Goal: Task Accomplishment & Management: Use online tool/utility

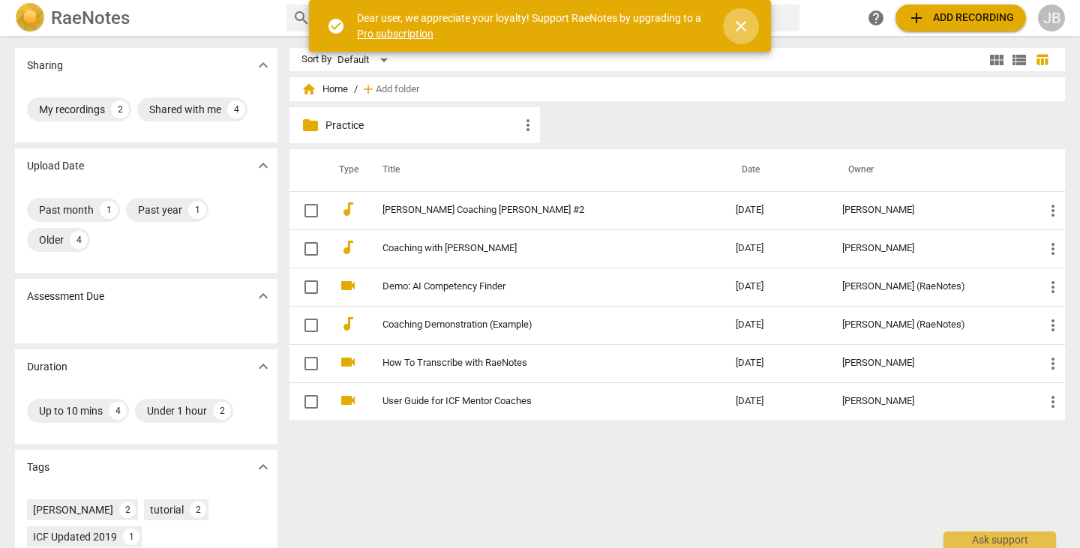
click at [742, 35] on button "close" at bounding box center [741, 26] width 36 height 36
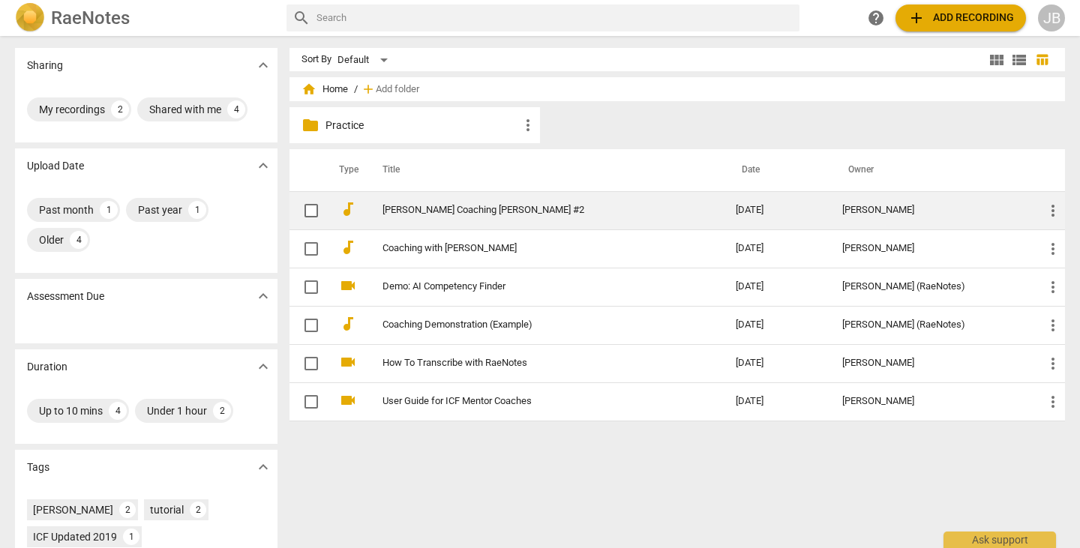
click at [468, 209] on link "[PERSON_NAME] Coaching [PERSON_NAME] #2" at bounding box center [532, 210] width 299 height 11
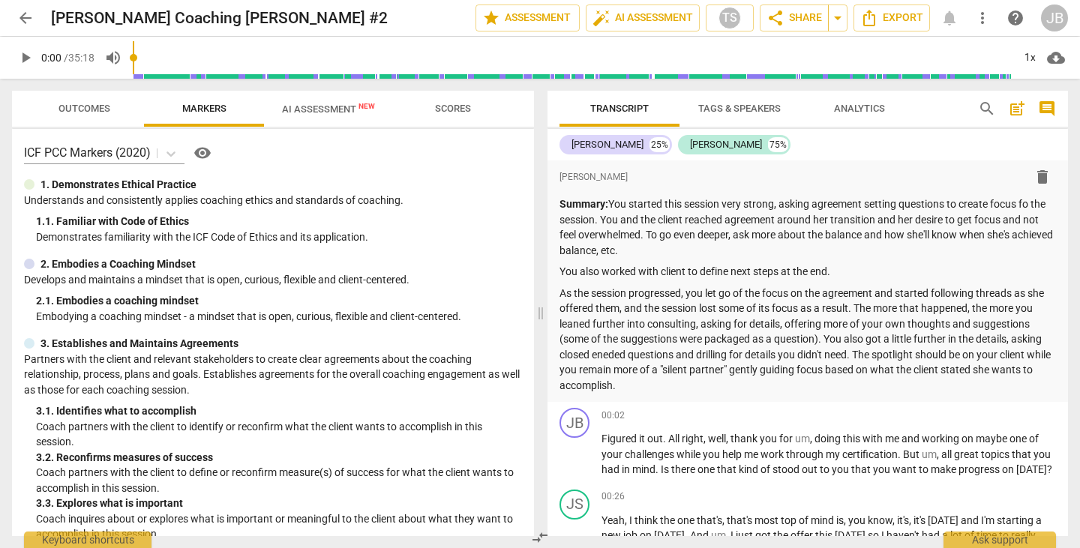
click at [83, 107] on span "Outcomes" at bounding box center [85, 108] width 52 height 11
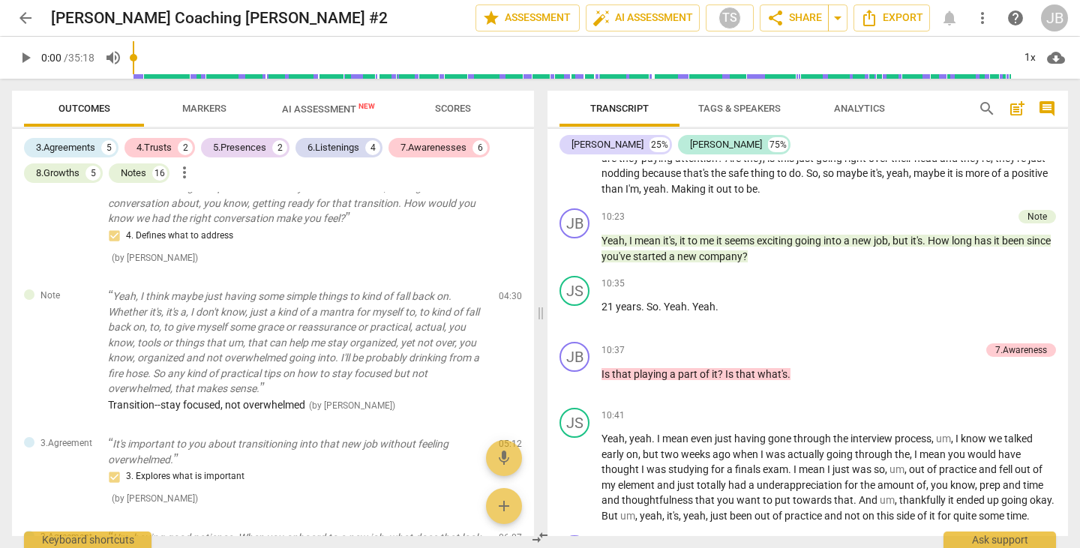
scroll to position [2523, 0]
click at [1054, 110] on span "comment" at bounding box center [1047, 109] width 18 height 18
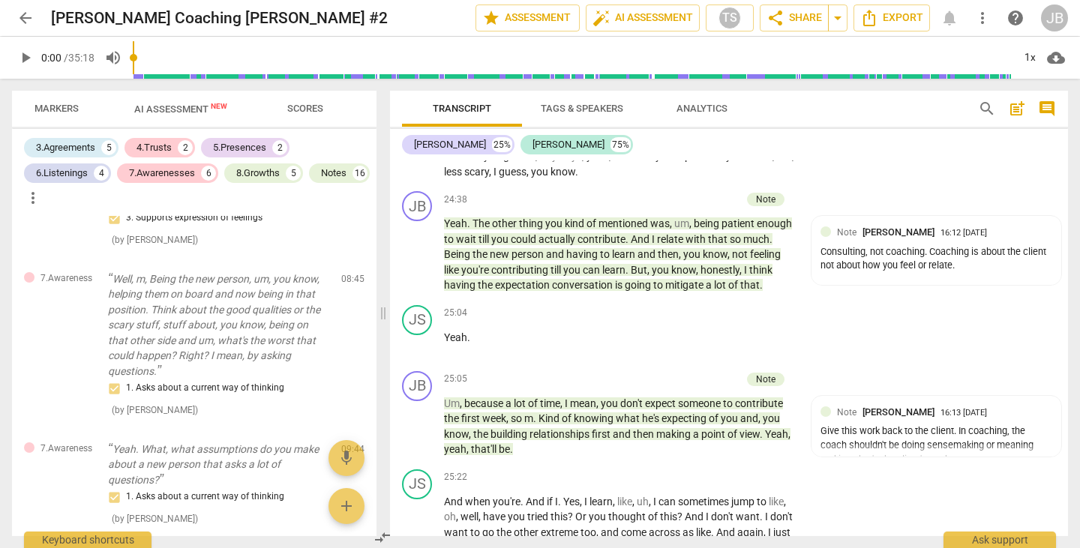
scroll to position [0, 146]
click at [306, 106] on span "Scores" at bounding box center [307, 108] width 36 height 11
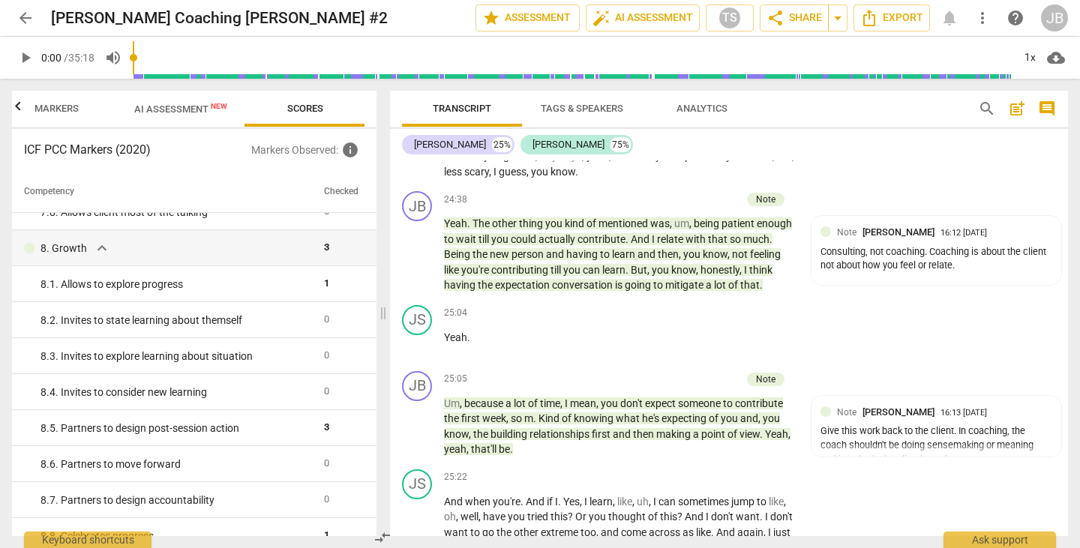
scroll to position [1376, 0]
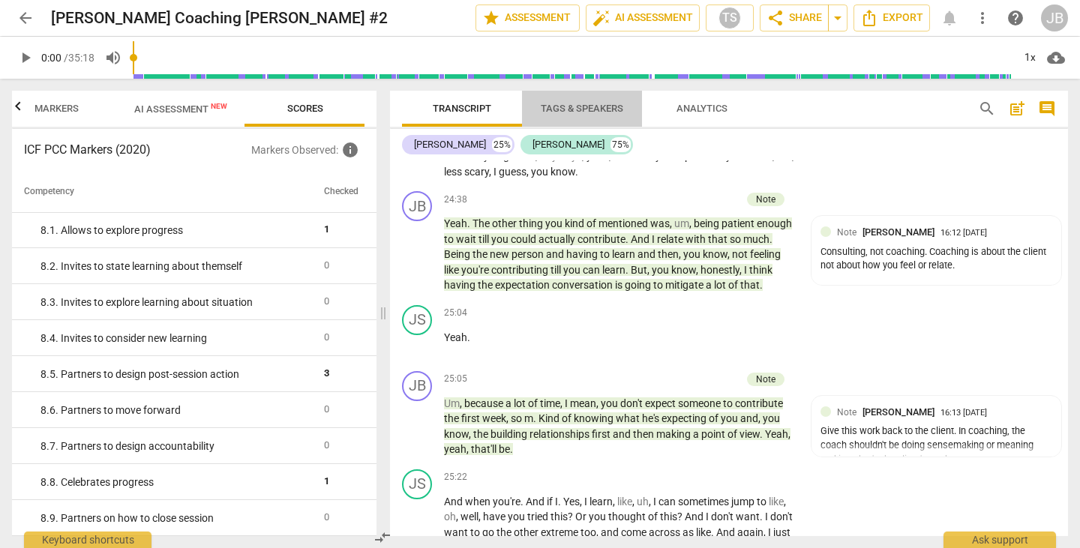
click at [566, 113] on span "Tags & Speakers" at bounding box center [582, 108] width 83 height 11
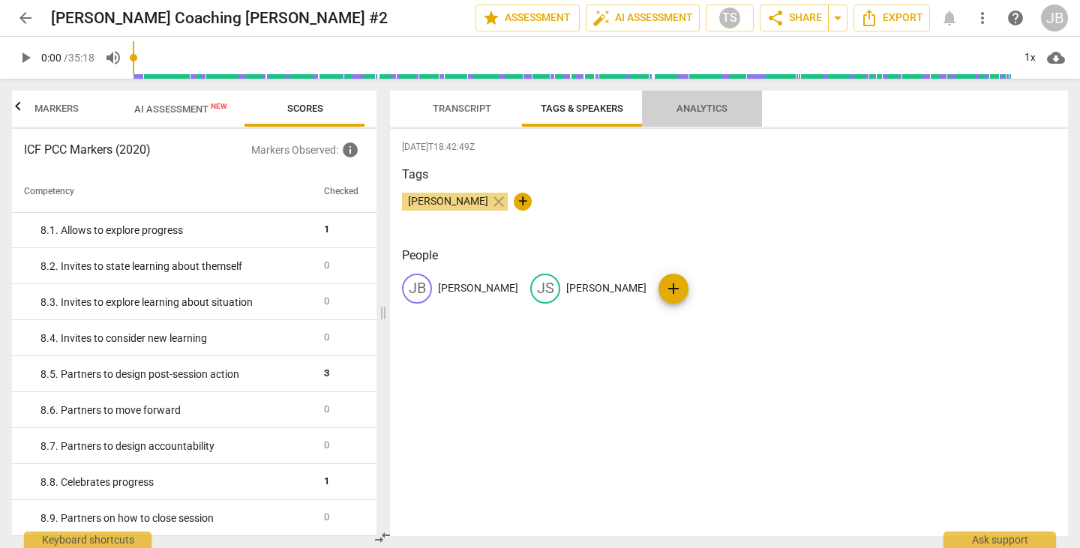
click at [691, 107] on span "Analytics" at bounding box center [702, 108] width 51 height 11
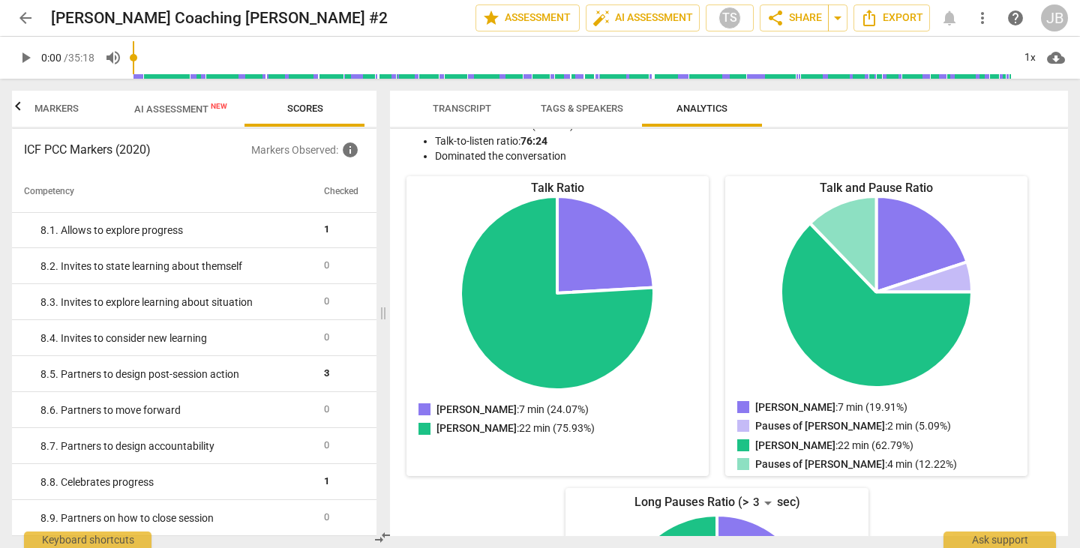
scroll to position [0, 0]
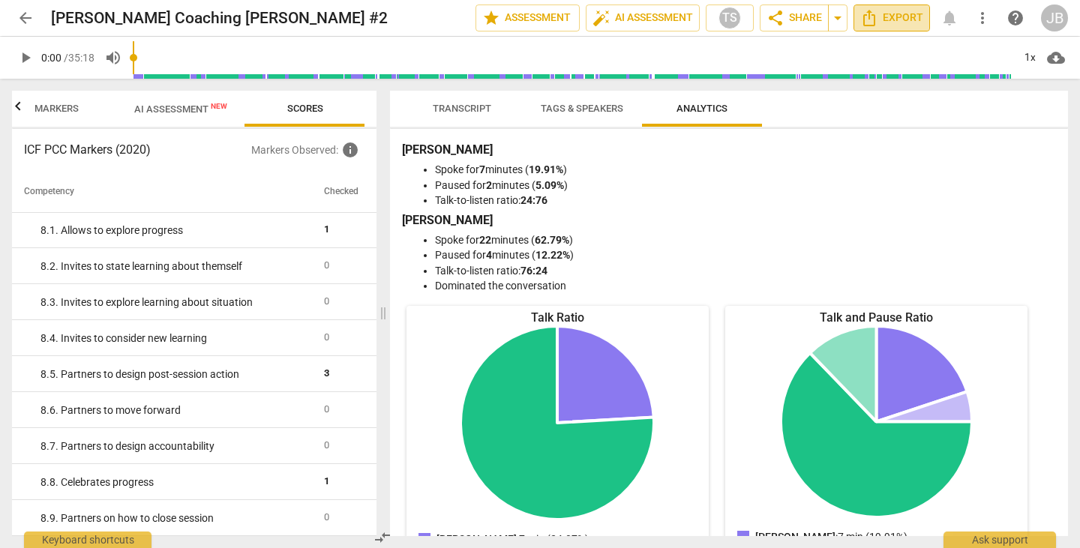
click at [876, 23] on icon "Export" at bounding box center [869, 18] width 18 height 18
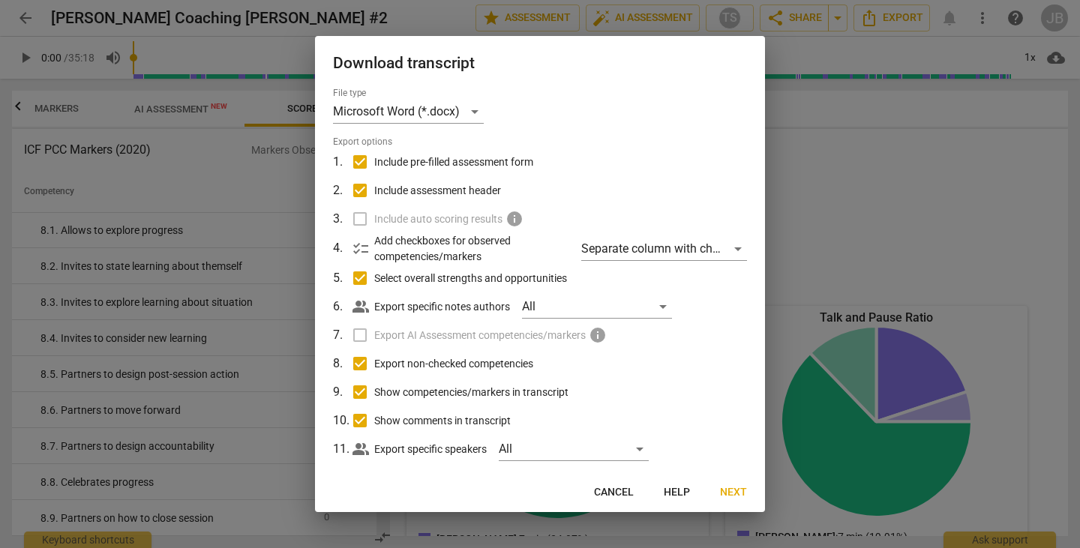
click at [359, 219] on label "Include auto scoring results info" at bounding box center [538, 219] width 393 height 29
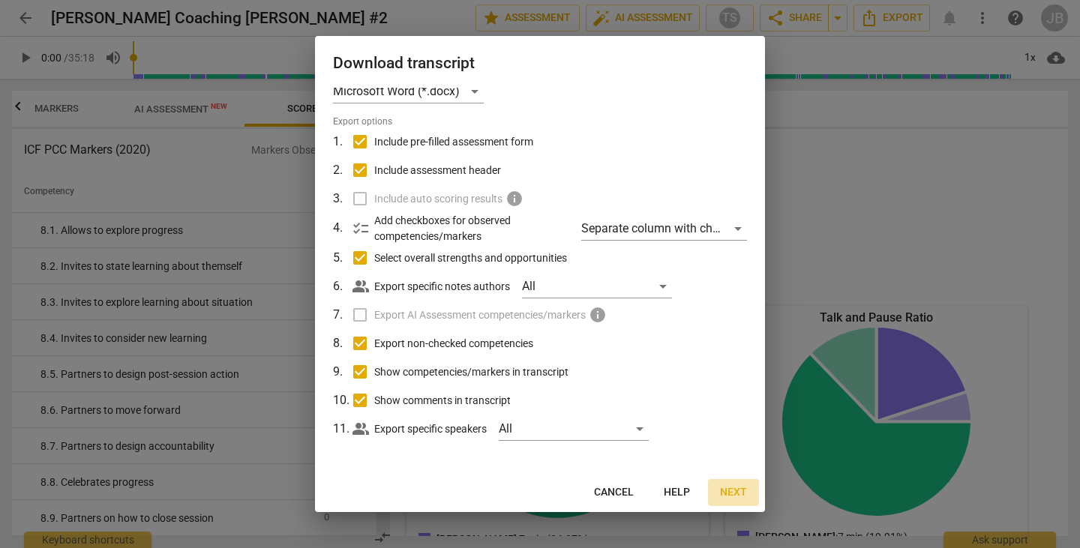
click at [737, 491] on span "Next" at bounding box center [733, 492] width 27 height 15
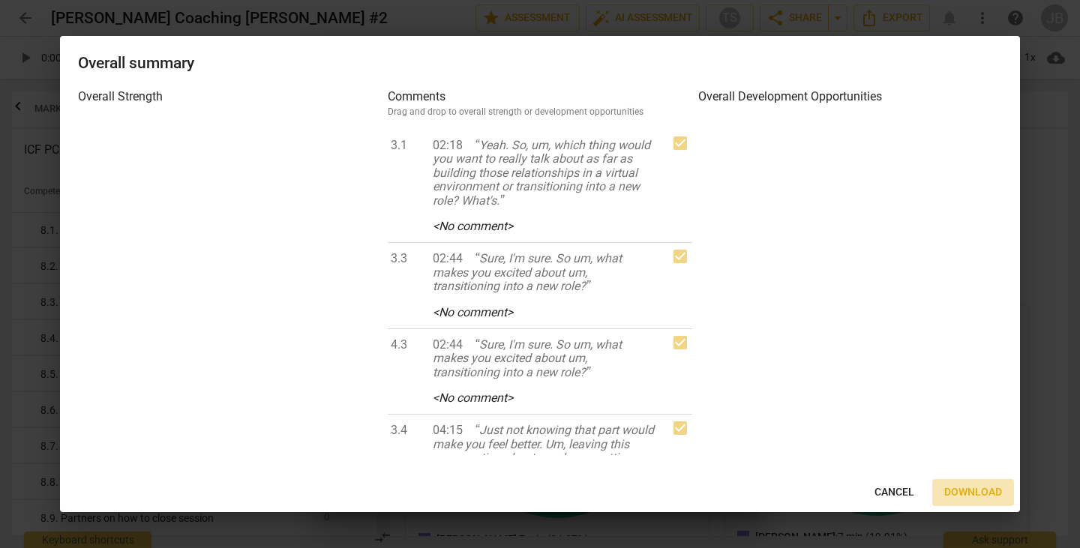
click at [960, 488] on span "Download" at bounding box center [973, 492] width 58 height 15
